Goal: Task Accomplishment & Management: Use online tool/utility

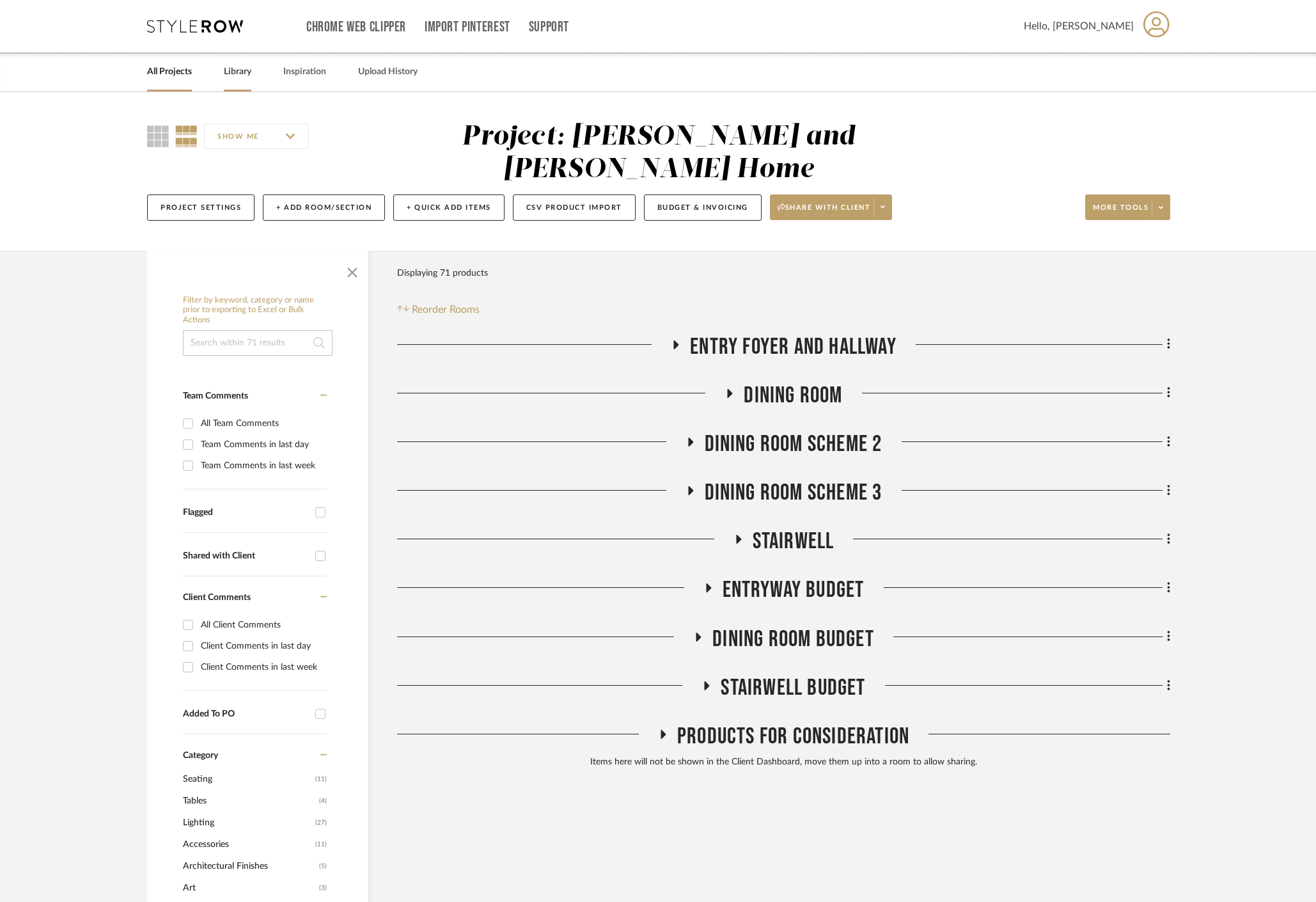
click at [238, 77] on link "Library" at bounding box center [237, 71] width 28 height 17
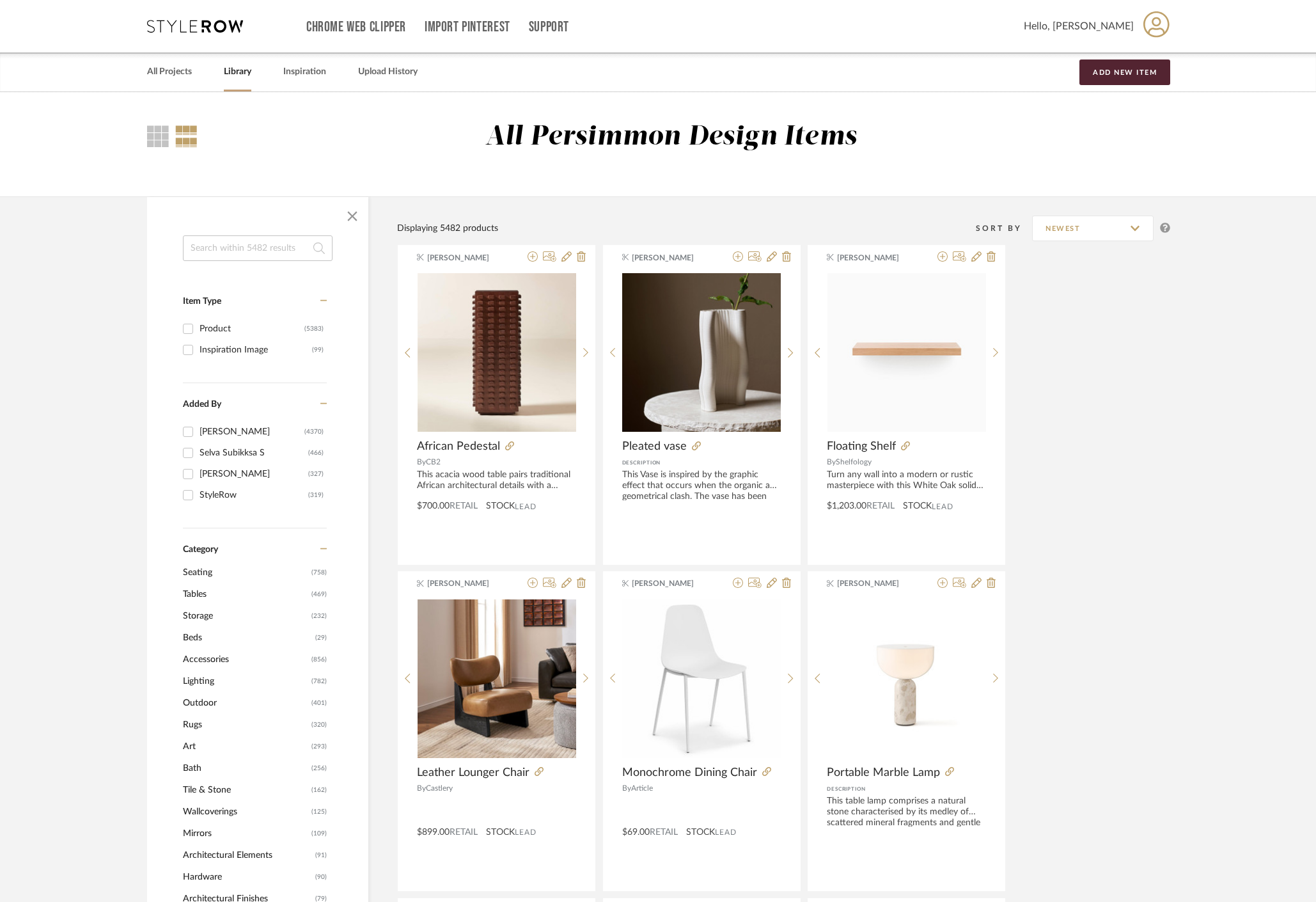
click at [208, 663] on span "Accessories" at bounding box center [245, 659] width 125 height 22
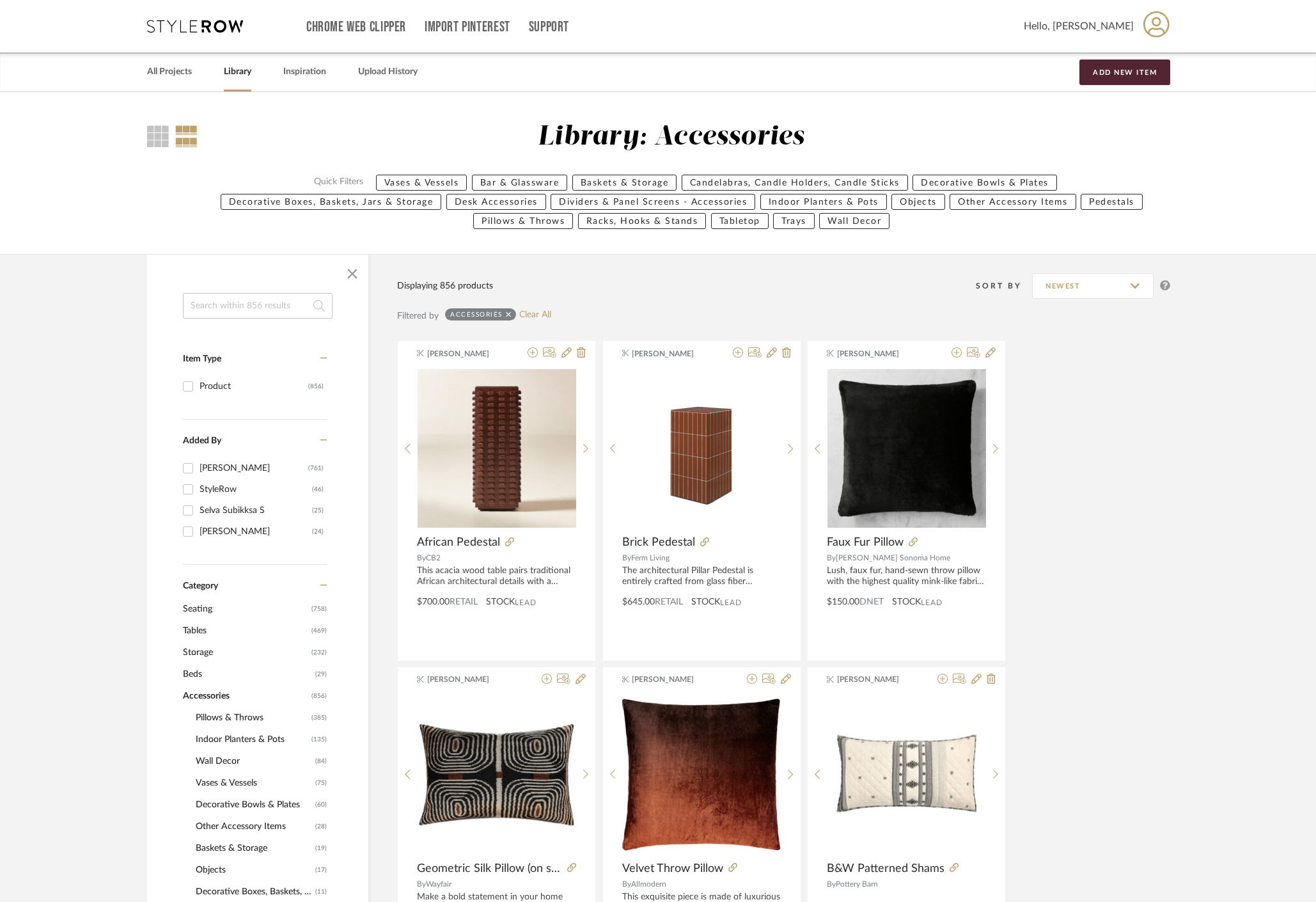
click at [233, 785] on span "Vases & Vessels" at bounding box center [254, 783] width 116 height 22
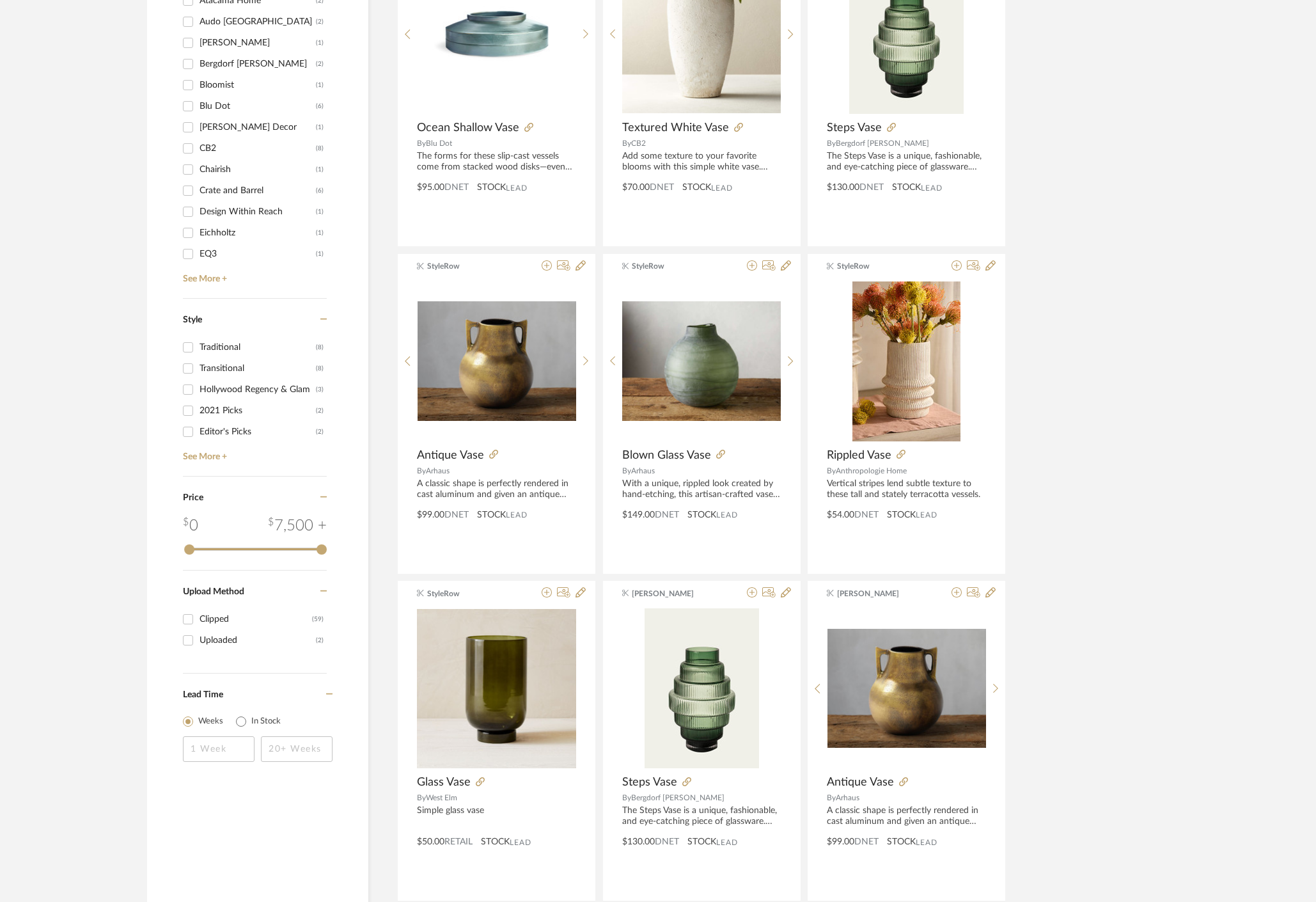
scroll to position [1787, 0]
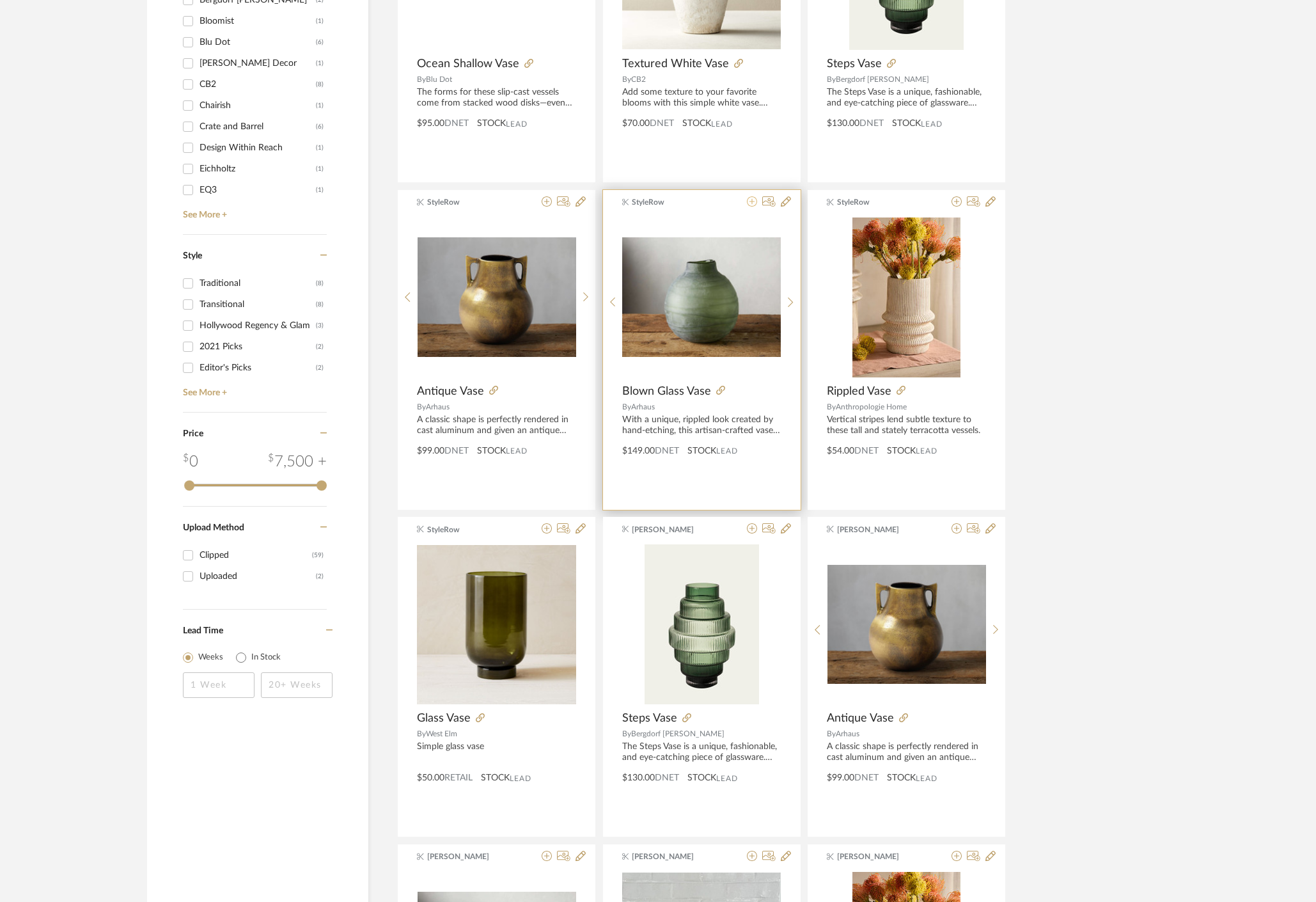
click at [752, 207] on fa-icon at bounding box center [752, 202] width 11 height 11
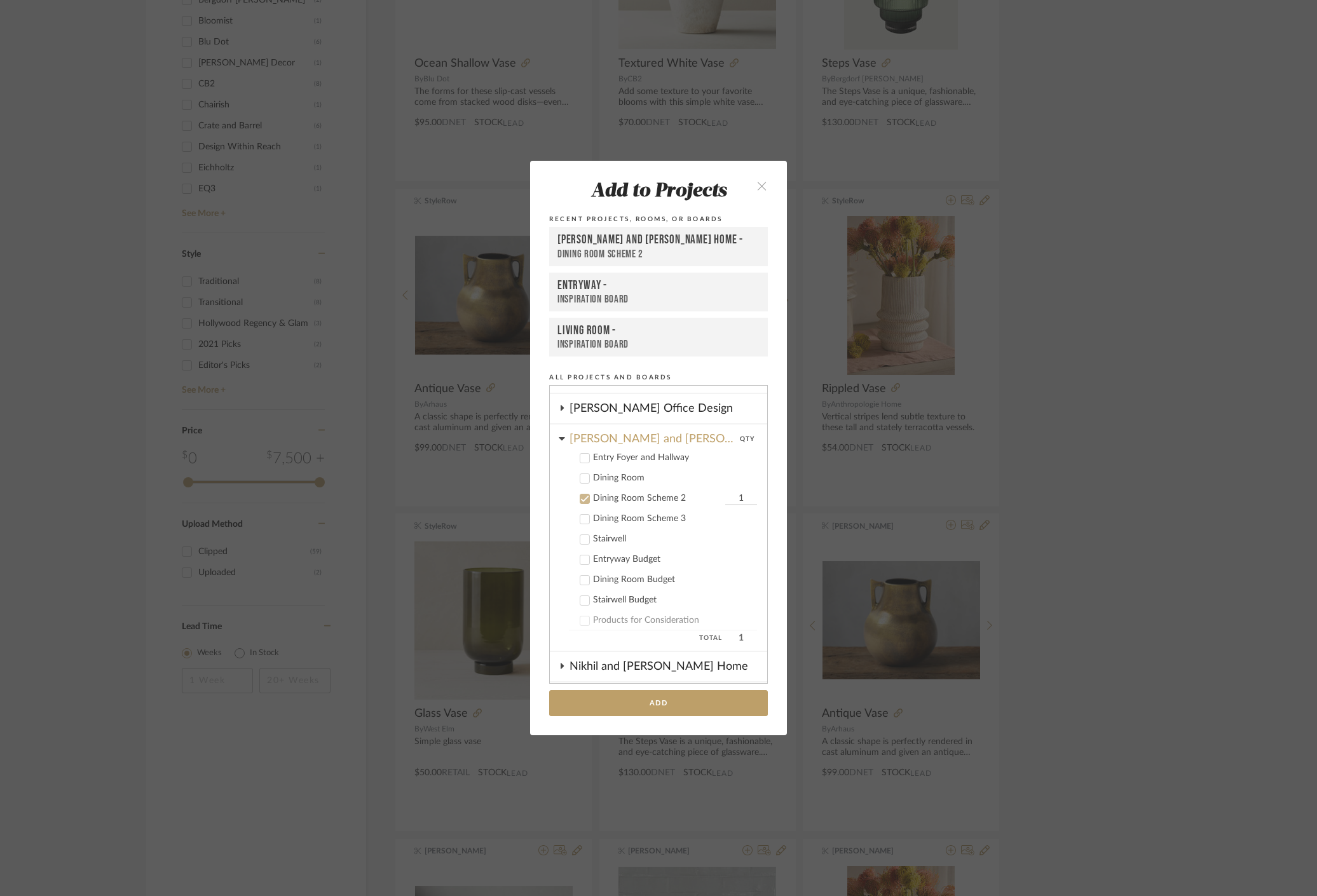
scroll to position [192, 0]
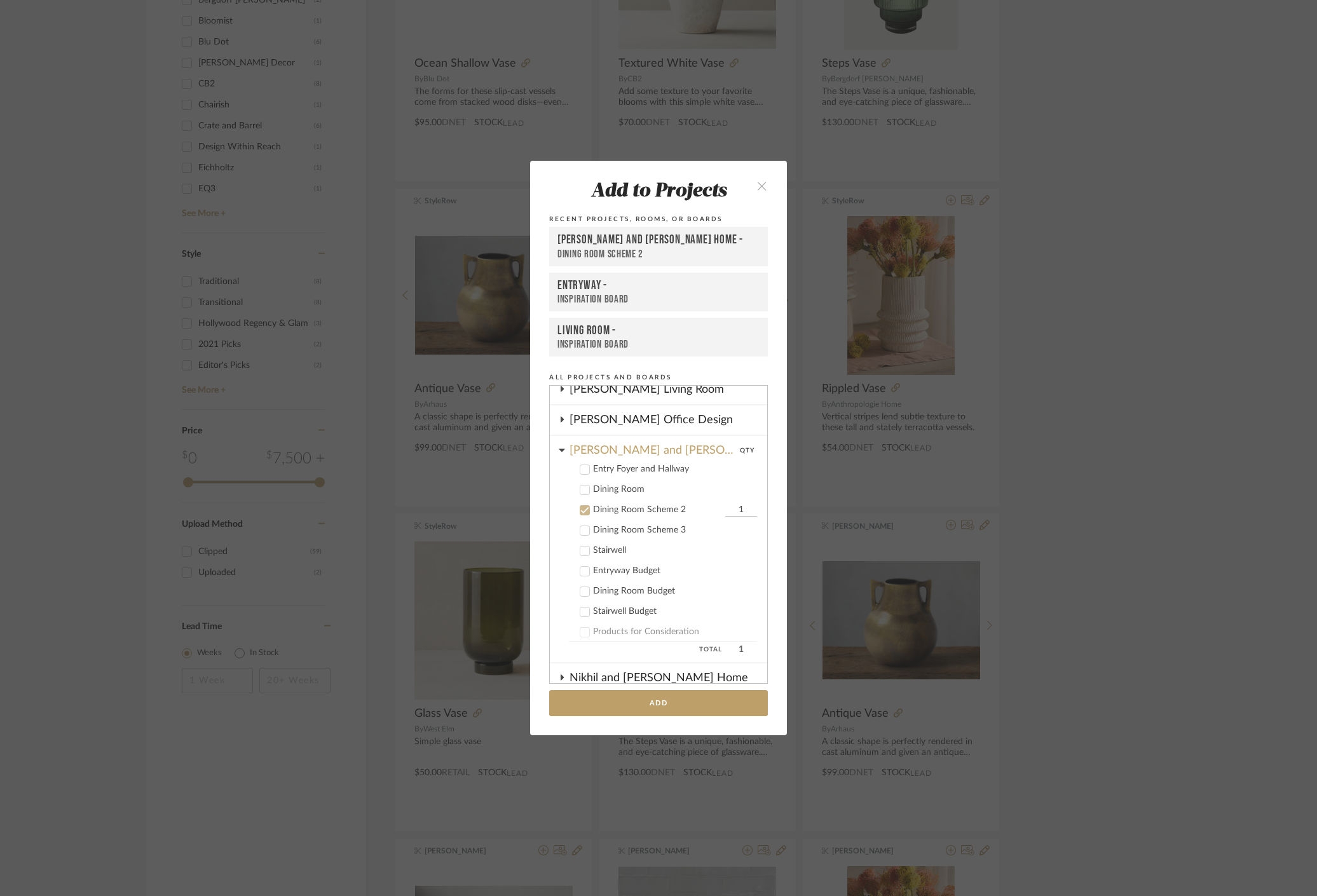
click at [582, 509] on icon at bounding box center [585, 510] width 8 height 7
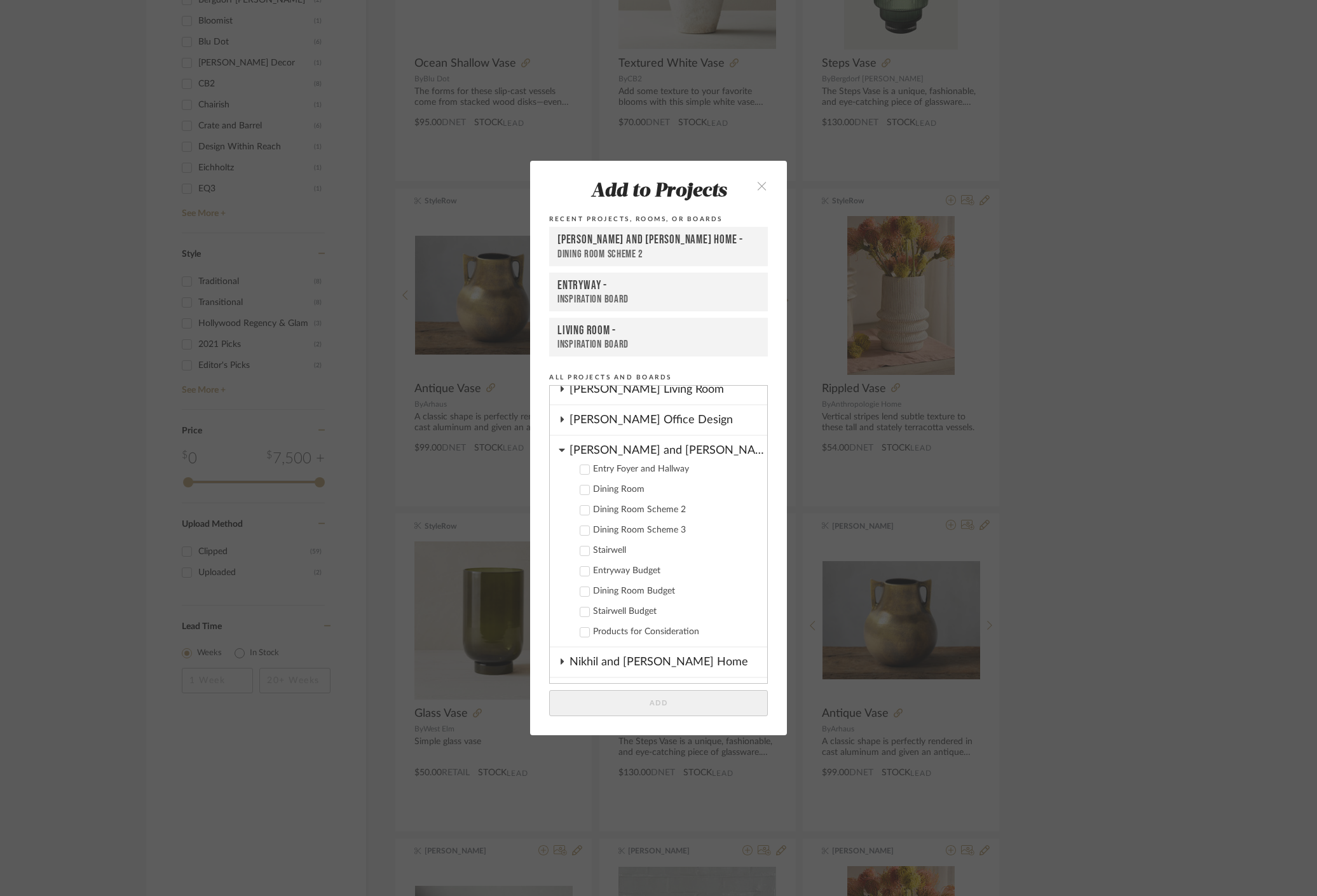
click at [581, 469] on icon at bounding box center [585, 470] width 9 height 9
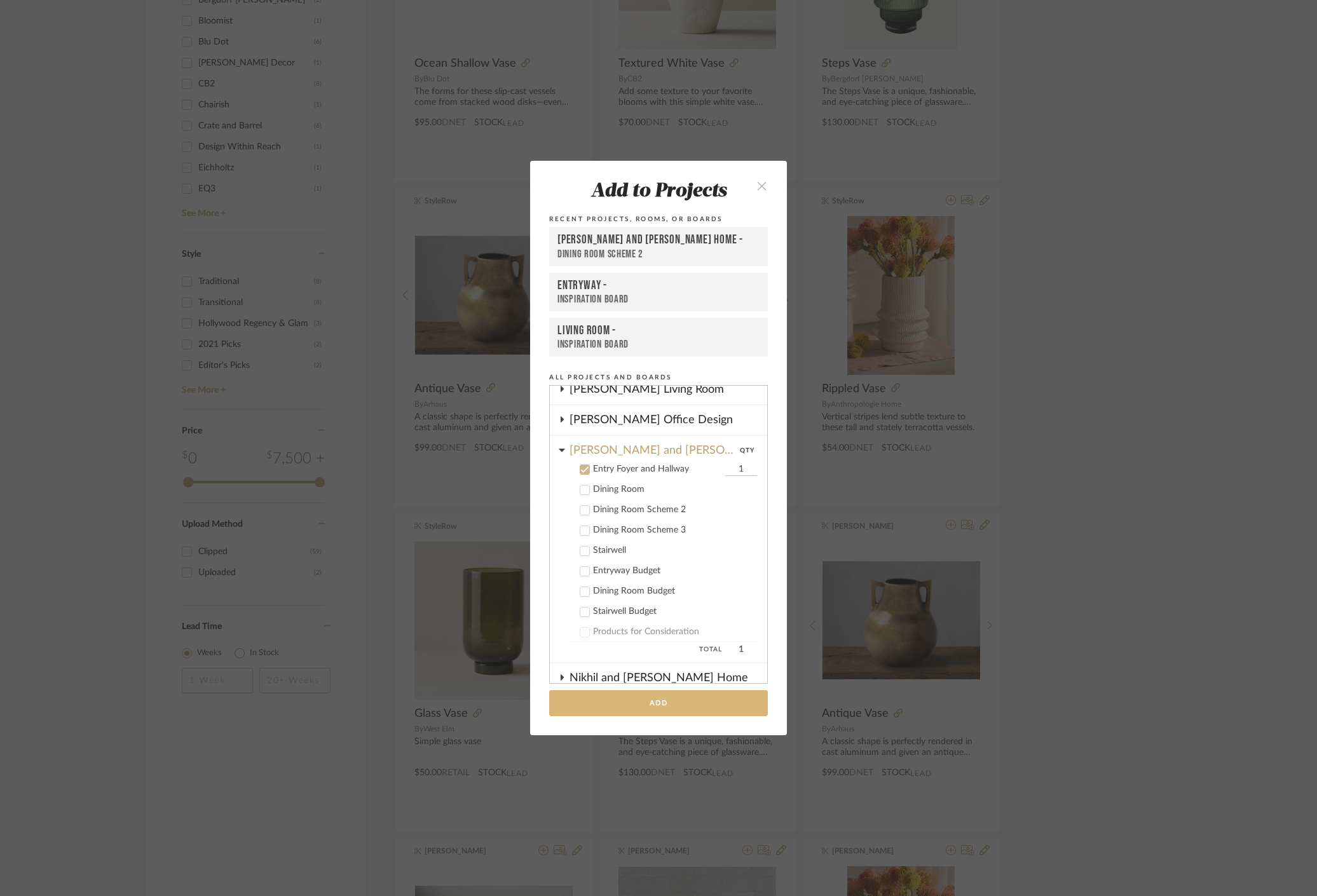
click at [629, 705] on button "Add" at bounding box center [658, 703] width 219 height 26
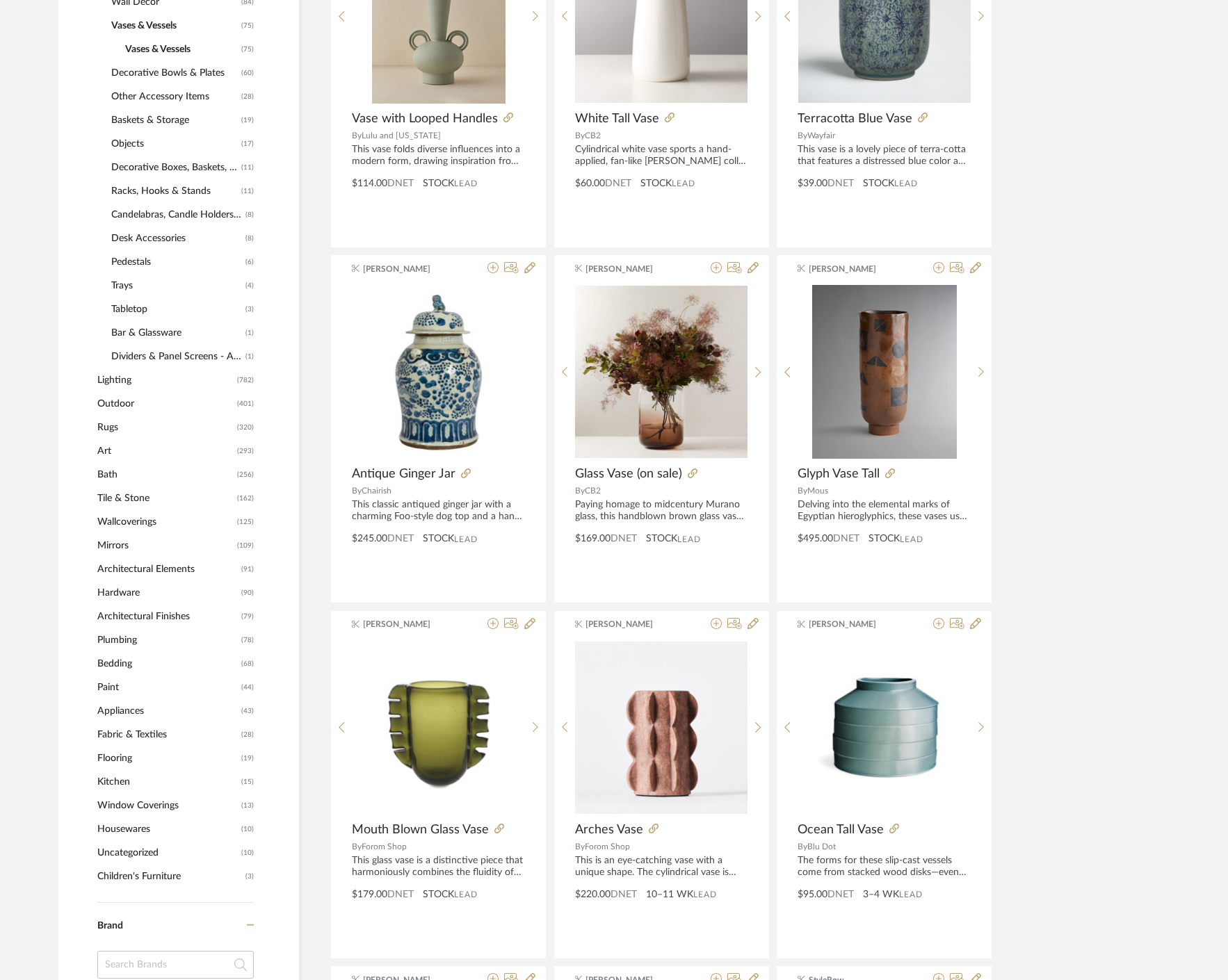
scroll to position [499, 0]
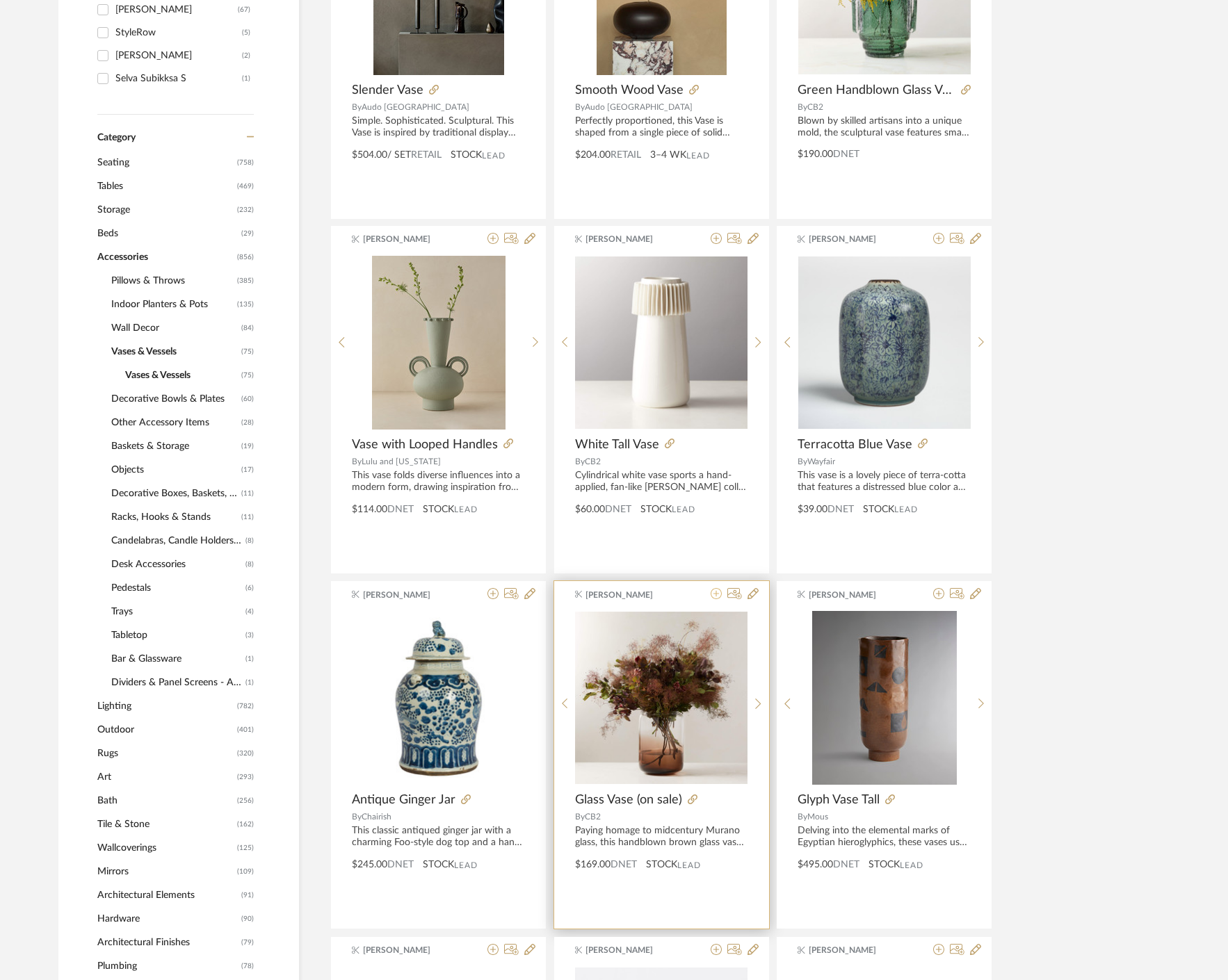
click at [714, 597] on icon at bounding box center [716, 594] width 11 height 11
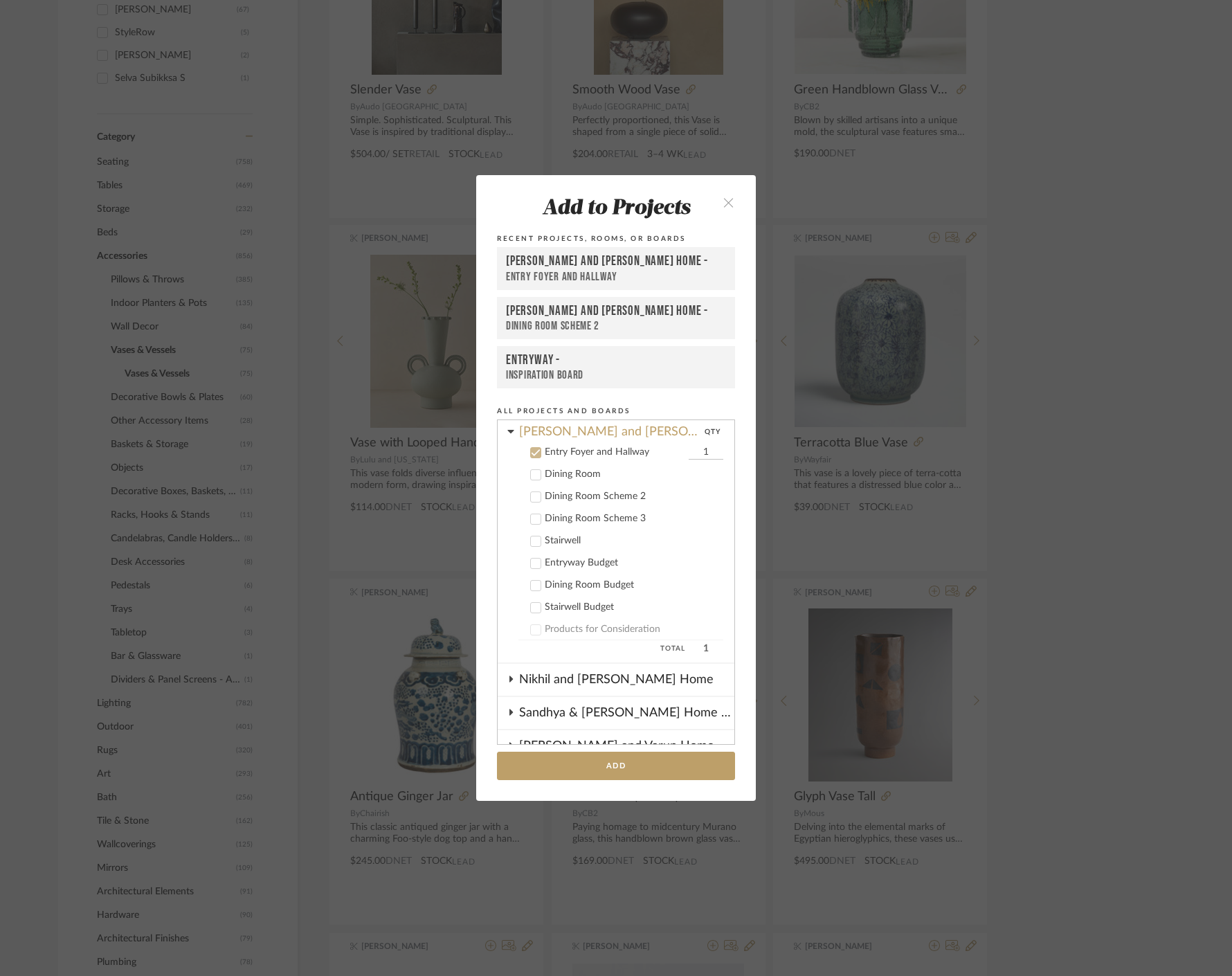
scroll to position [267, 0]
click at [532, 478] on icon at bounding box center [536, 477] width 10 height 10
click at [531, 524] on icon at bounding box center [536, 522] width 10 height 10
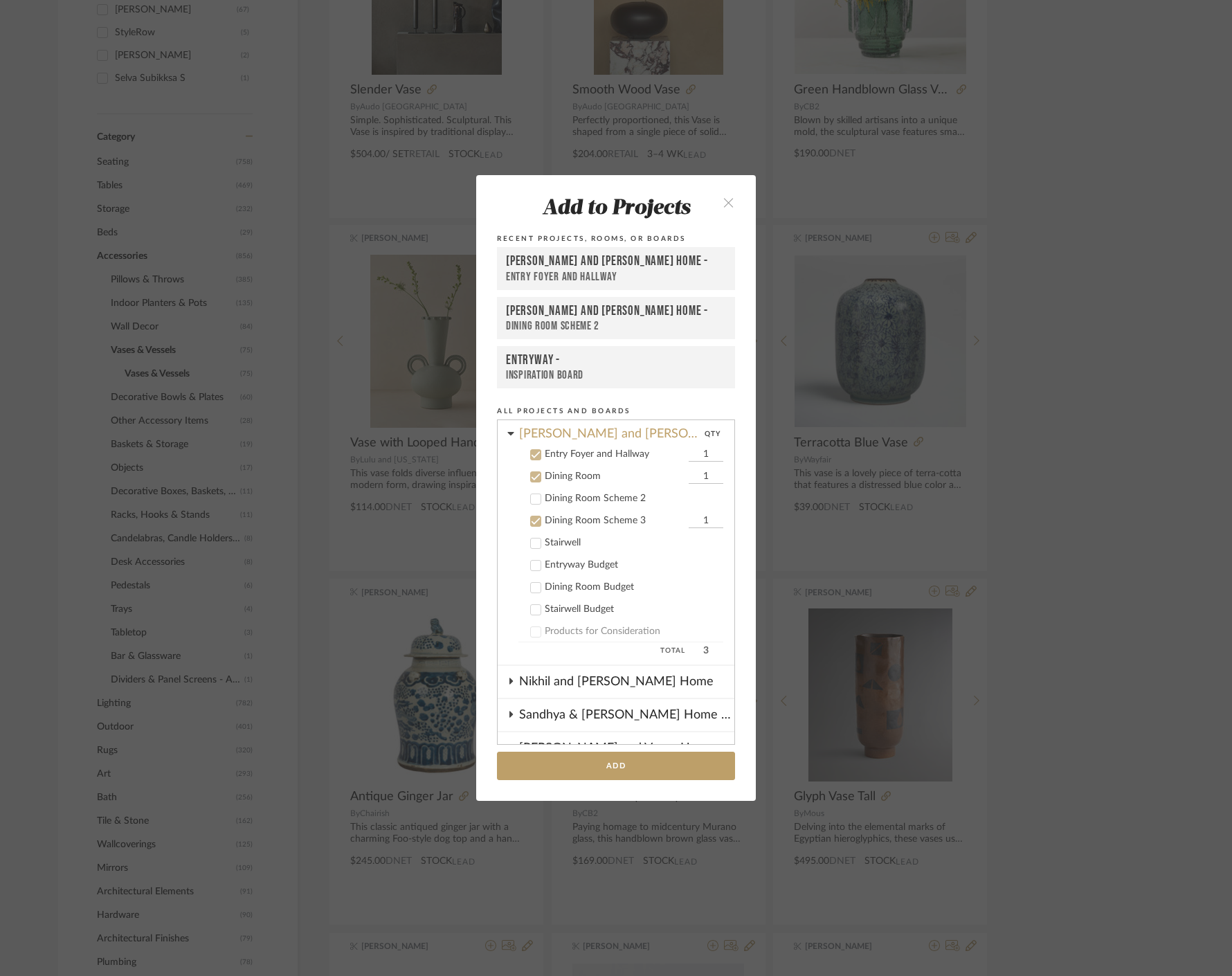
click at [536, 457] on div at bounding box center [536, 455] width 11 height 11
click at [604, 761] on button "Add" at bounding box center [616, 766] width 238 height 28
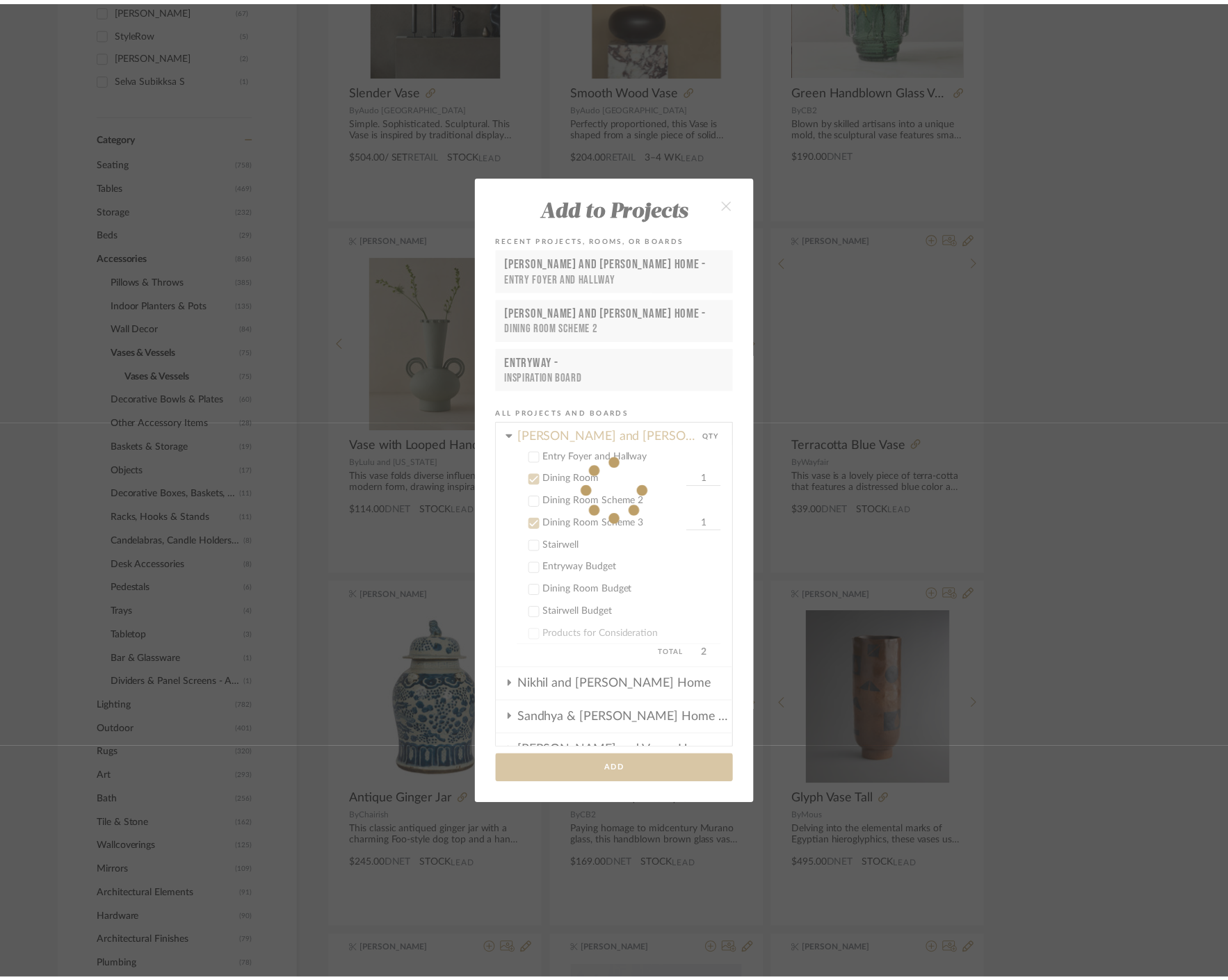
scroll to position [499, 0]
